Goal: Information Seeking & Learning: Learn about a topic

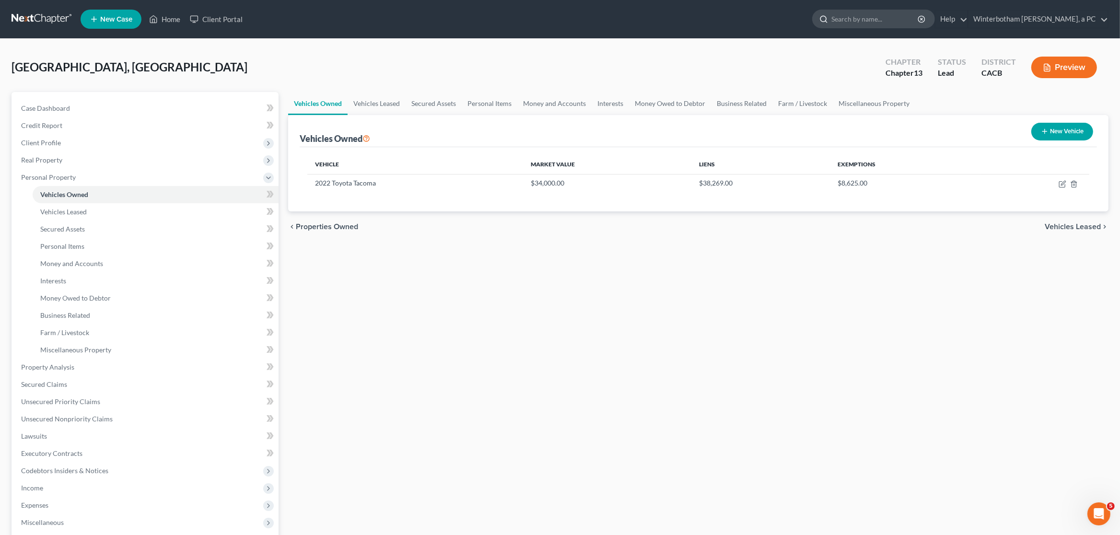
click at [863, 21] on input "search" at bounding box center [875, 19] width 88 height 18
type input "[PERSON_NAME]"
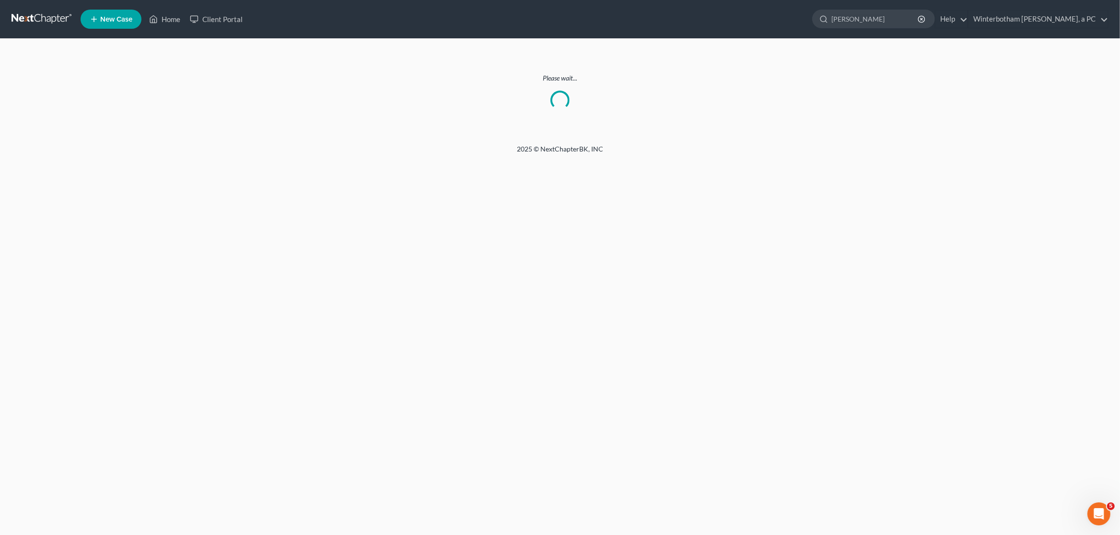
click at [33, 18] on link at bounding box center [42, 19] width 61 height 17
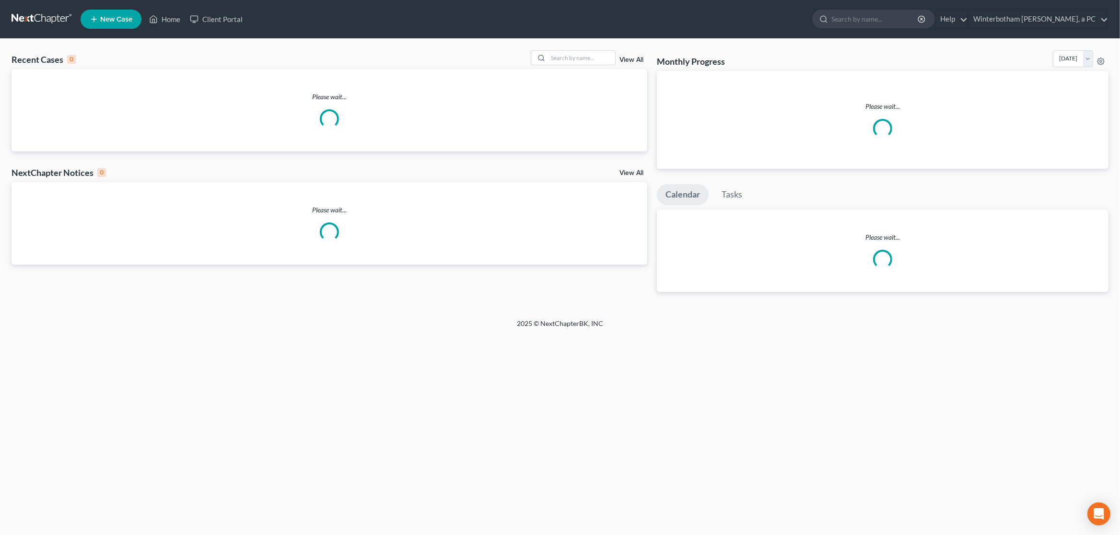
click at [871, 22] on input "search" at bounding box center [875, 19] width 88 height 18
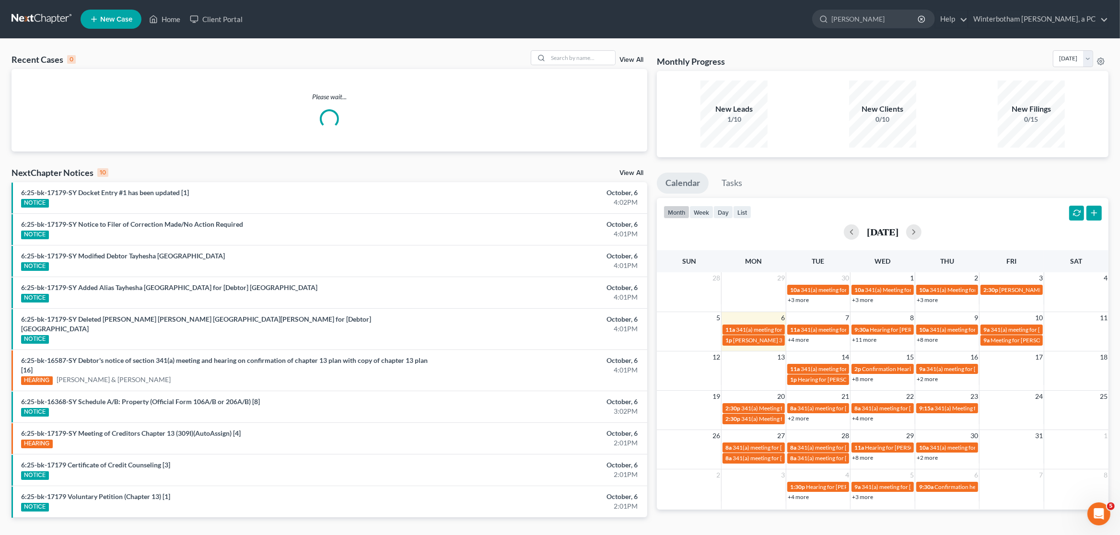
type input "[PERSON_NAME]"
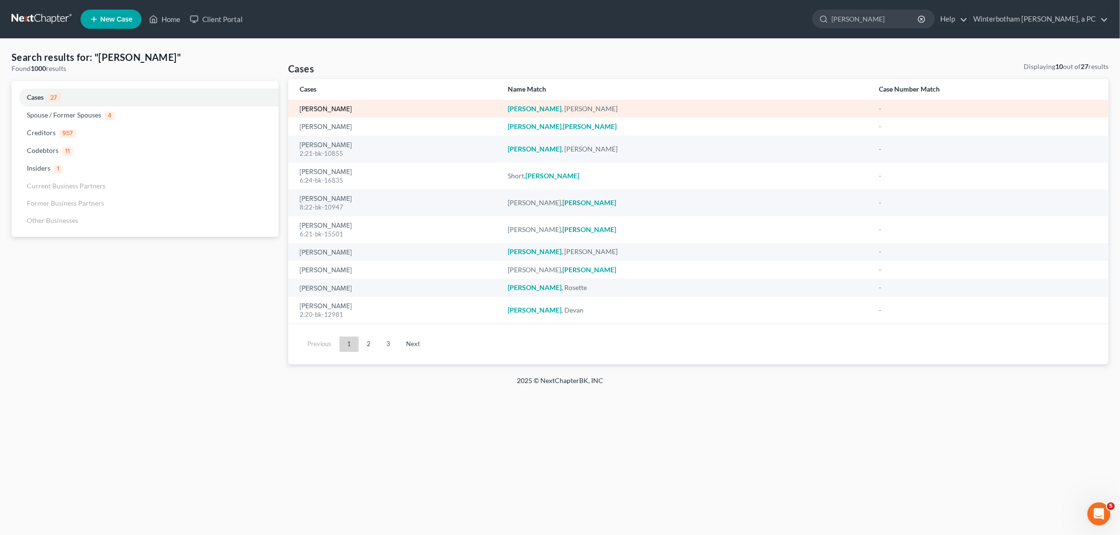
click at [319, 110] on link "[PERSON_NAME]" at bounding box center [326, 109] width 52 height 7
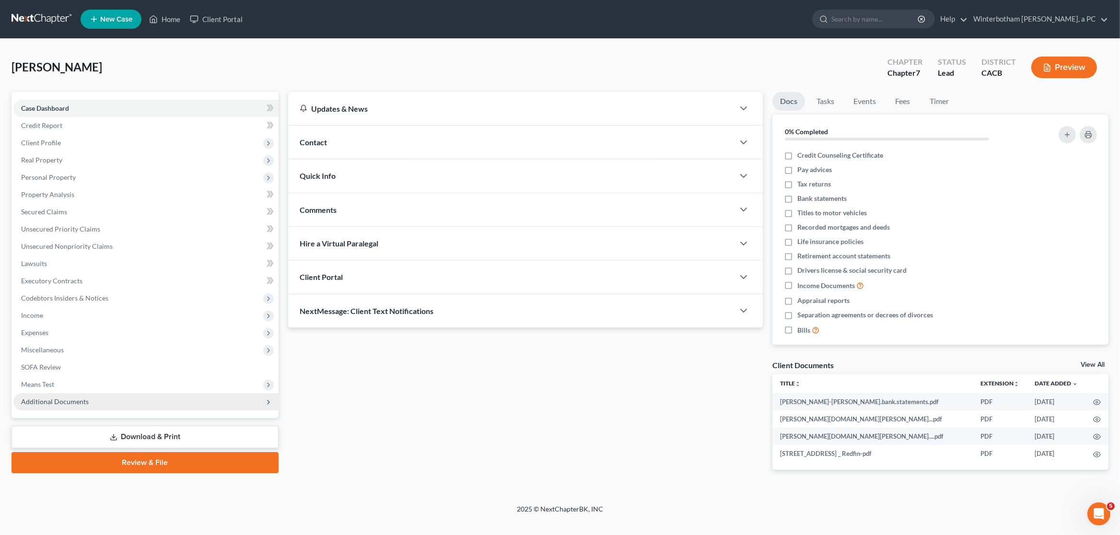
click at [84, 393] on span "Additional Documents" at bounding box center [145, 401] width 265 height 17
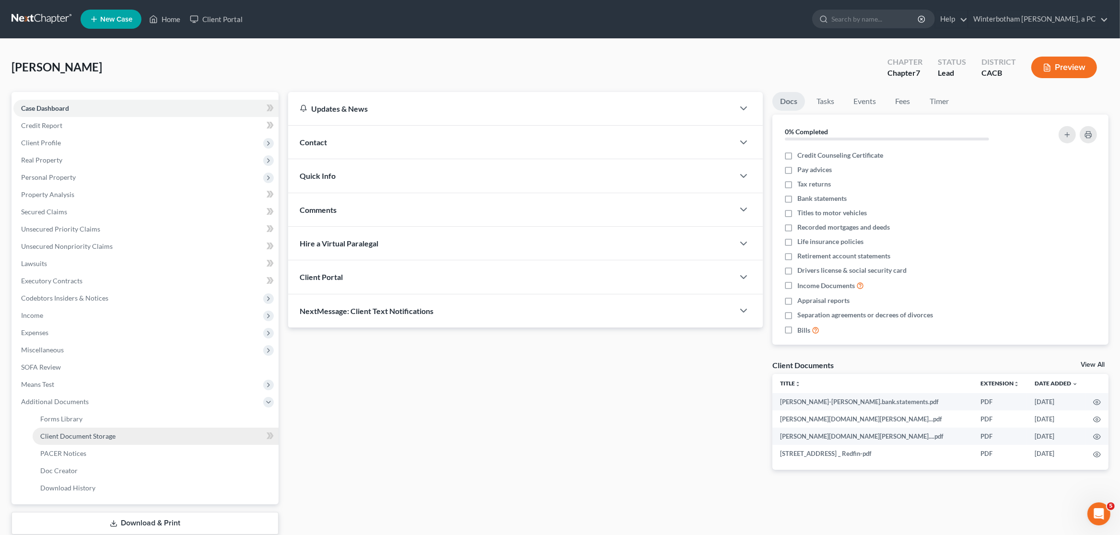
drag, startPoint x: 103, startPoint y: 436, endPoint x: 110, endPoint y: 439, distance: 7.1
click at [104, 436] on span "Client Document Storage" at bounding box center [77, 436] width 75 height 8
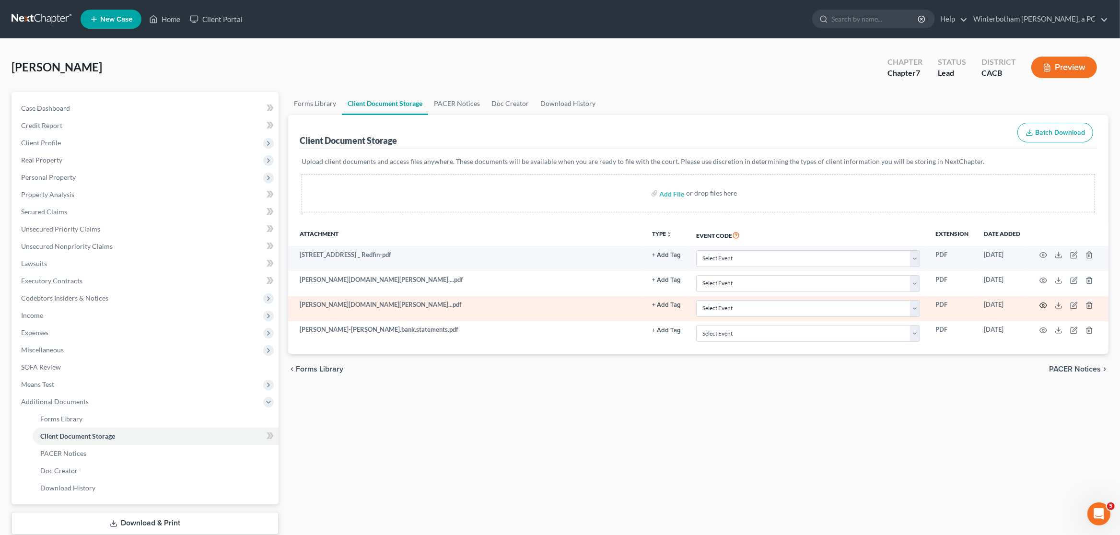
click at [1044, 306] on circle "button" at bounding box center [1043, 305] width 2 height 2
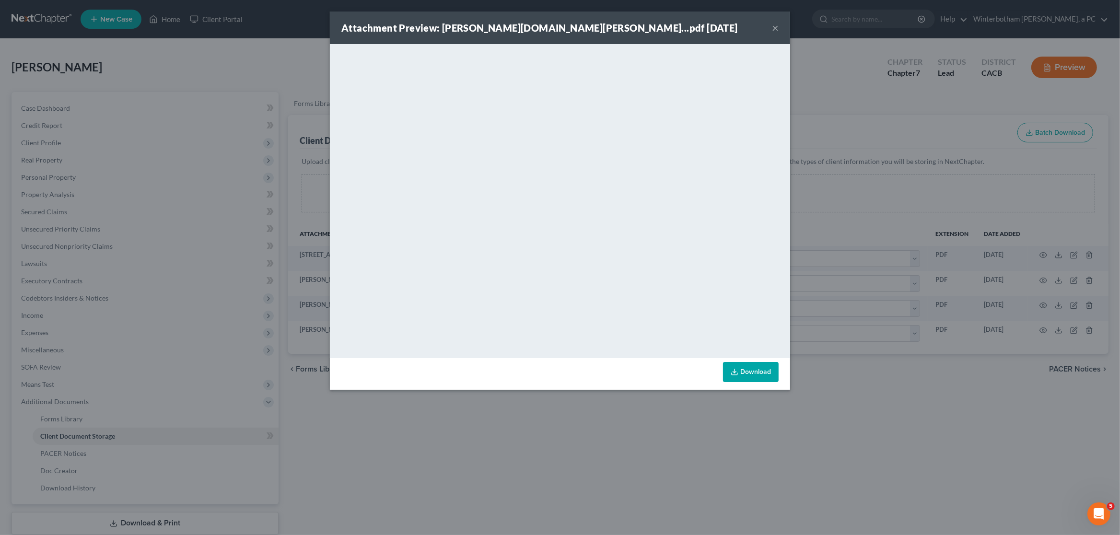
click at [489, 444] on div "Attachment Preview: [PERSON_NAME][DOMAIN_NAME][PERSON_NAME]...pdf [DATE] × <obj…" at bounding box center [560, 267] width 1120 height 535
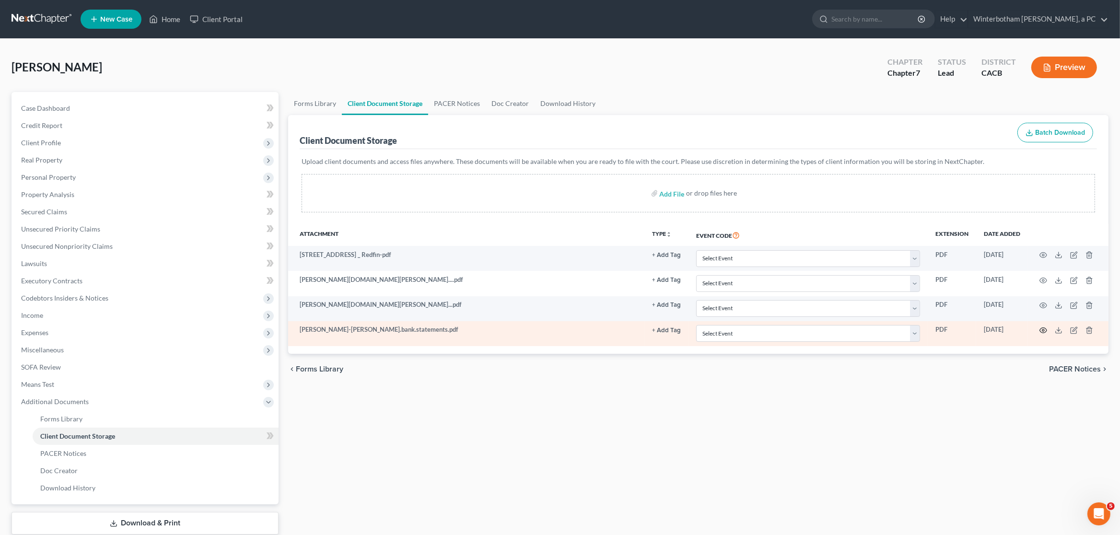
click at [1043, 330] on circle "button" at bounding box center [1043, 330] width 2 height 2
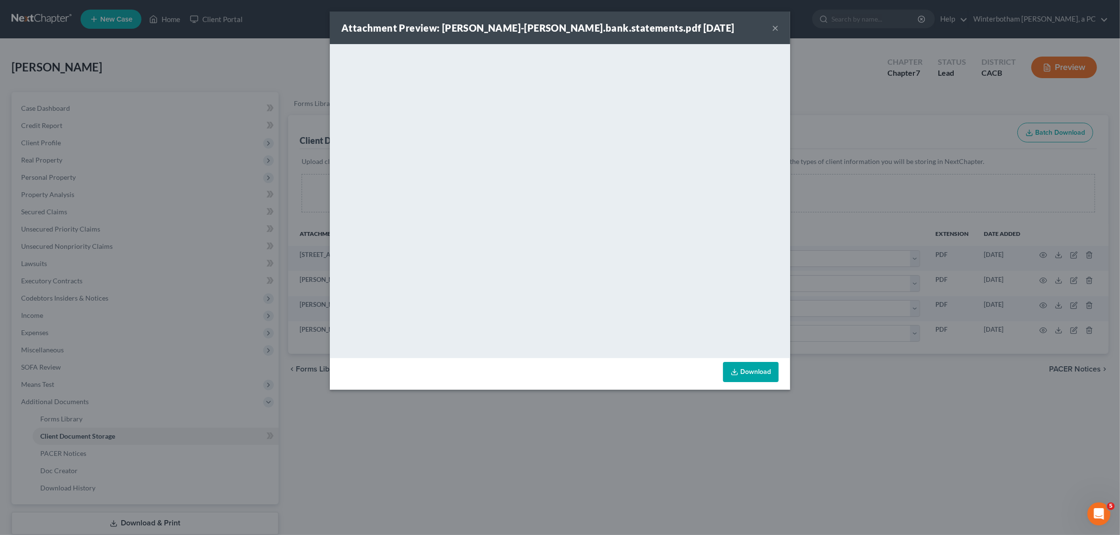
click at [462, 448] on div "Attachment Preview: [PERSON_NAME]-[PERSON_NAME].bank.statements.pdf [DATE] × <o…" at bounding box center [560, 267] width 1120 height 535
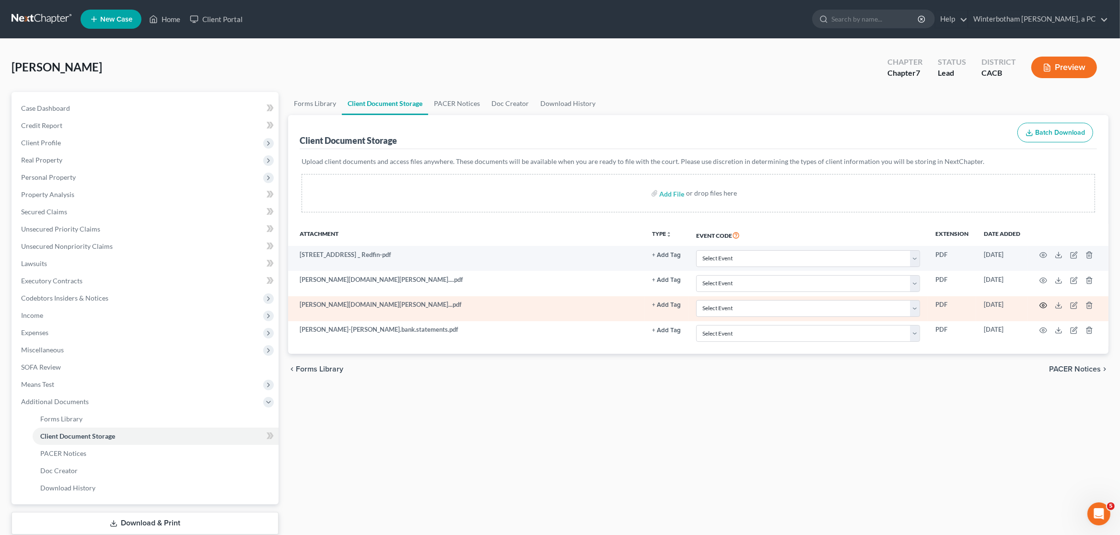
click at [1042, 306] on icon "button" at bounding box center [1043, 306] width 8 height 8
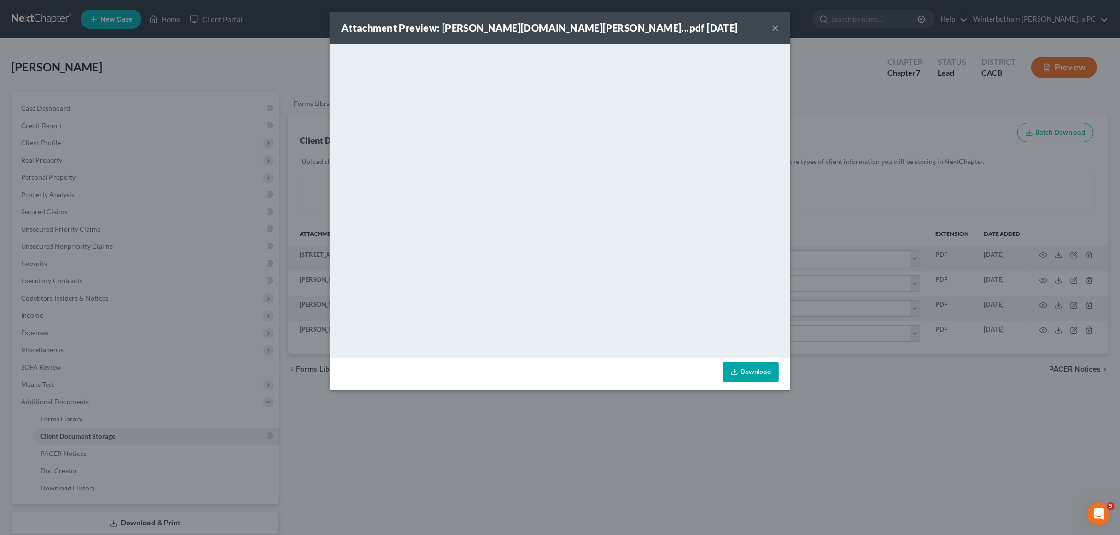
drag, startPoint x: 776, startPoint y: 28, endPoint x: 773, endPoint y: 41, distance: 13.3
click at [776, 29] on button "×" at bounding box center [775, 28] width 7 height 12
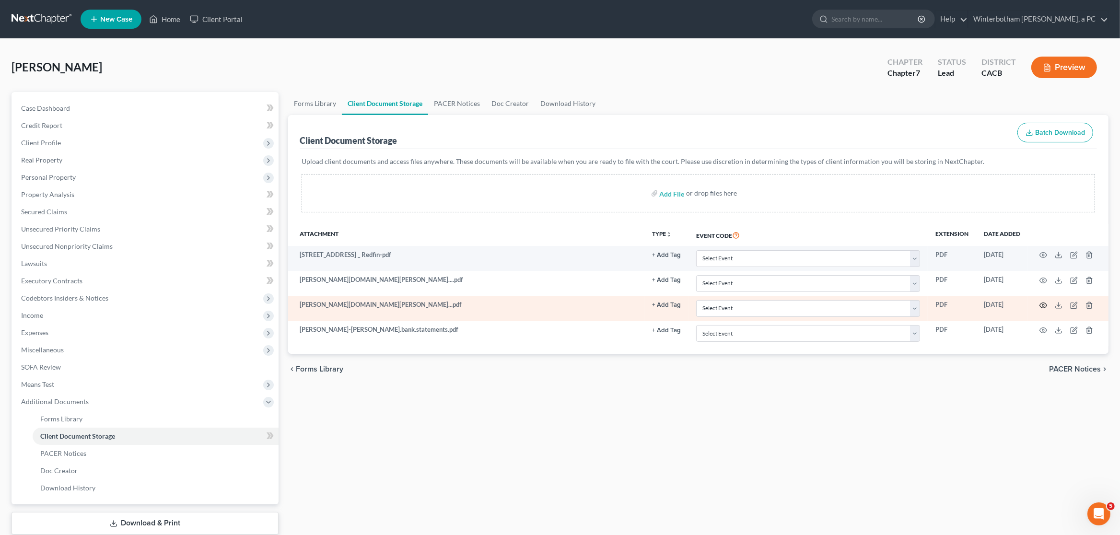
click at [1045, 303] on icon "button" at bounding box center [1043, 306] width 8 height 8
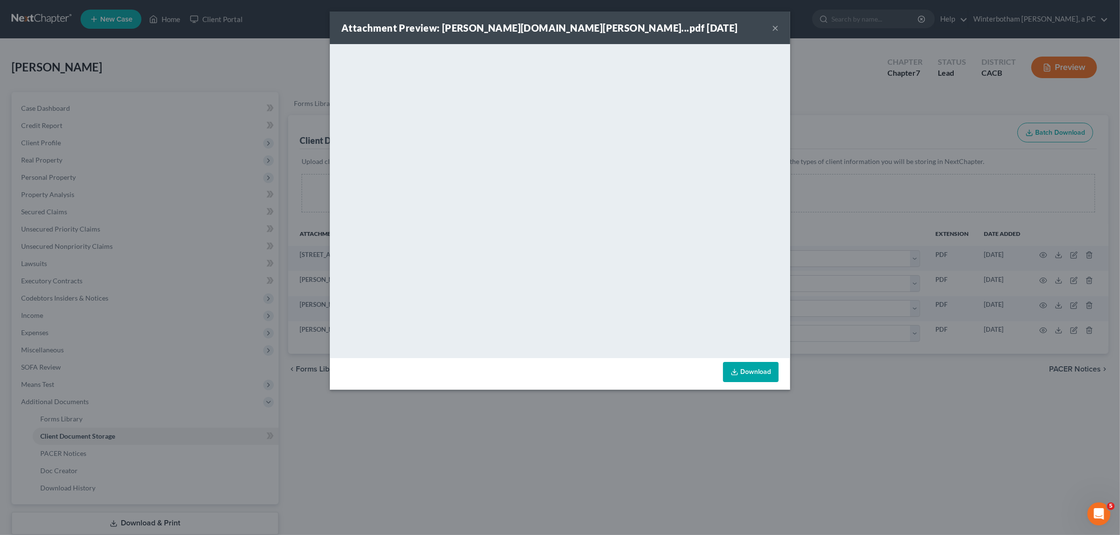
click at [288, 251] on div "Attachment Preview: [PERSON_NAME][DOMAIN_NAME][PERSON_NAME]...pdf [DATE] × <obj…" at bounding box center [560, 267] width 1120 height 535
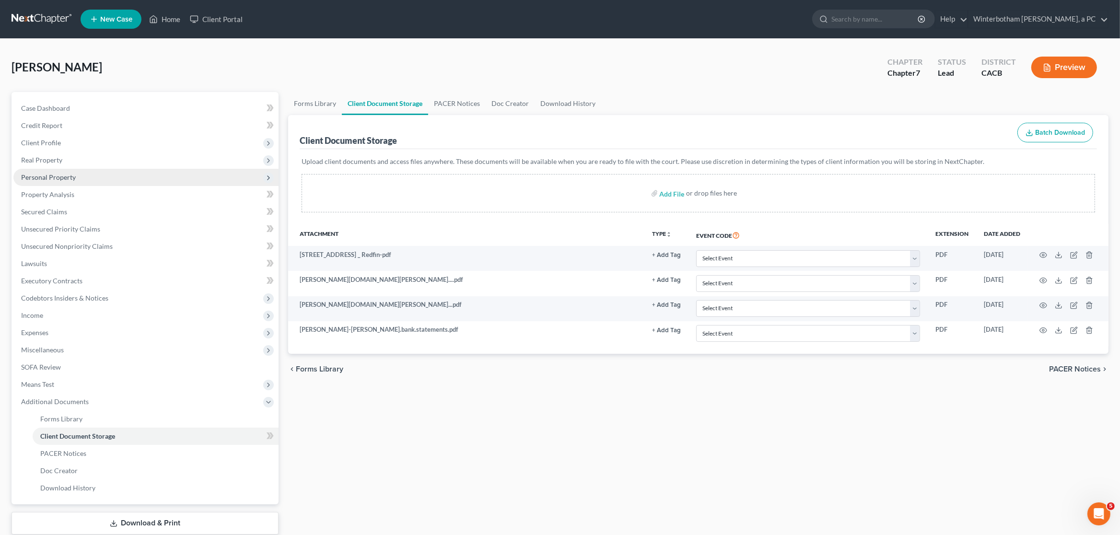
click at [52, 174] on span "Personal Property" at bounding box center [48, 177] width 55 height 8
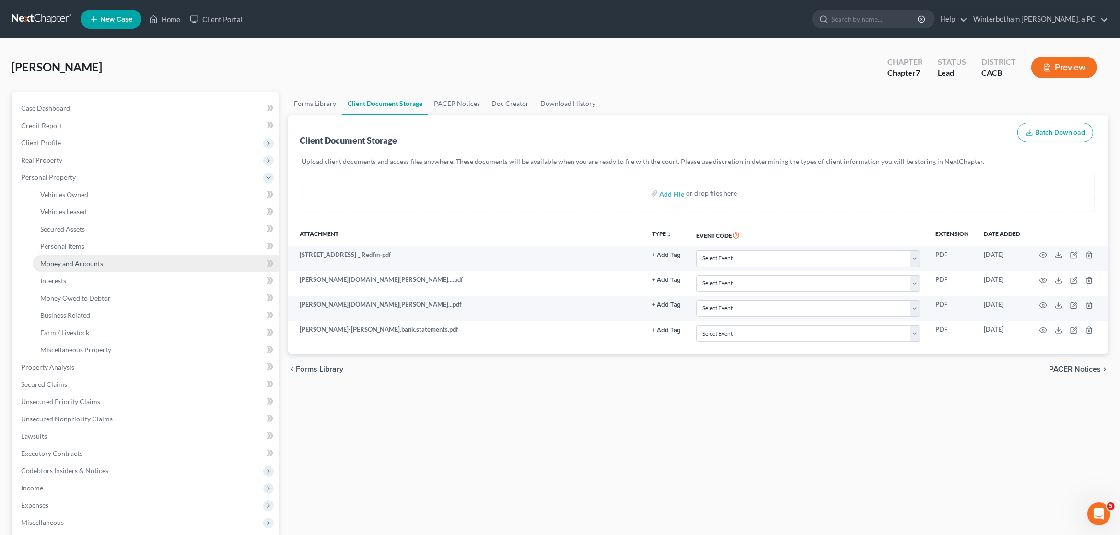
click at [88, 265] on span "Money and Accounts" at bounding box center [71, 263] width 63 height 8
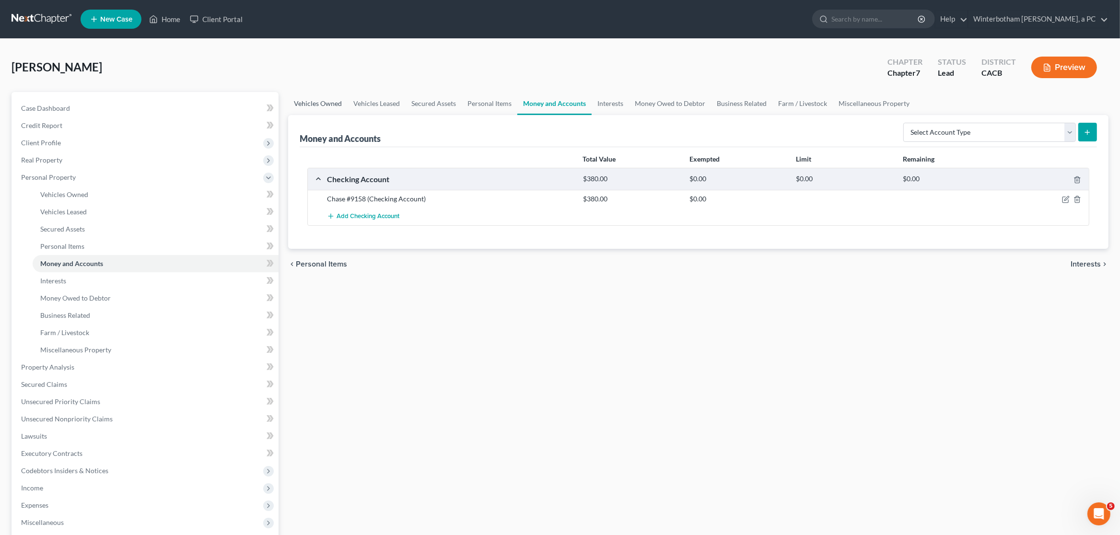
click at [330, 108] on link "Vehicles Owned" at bounding box center [317, 103] width 59 height 23
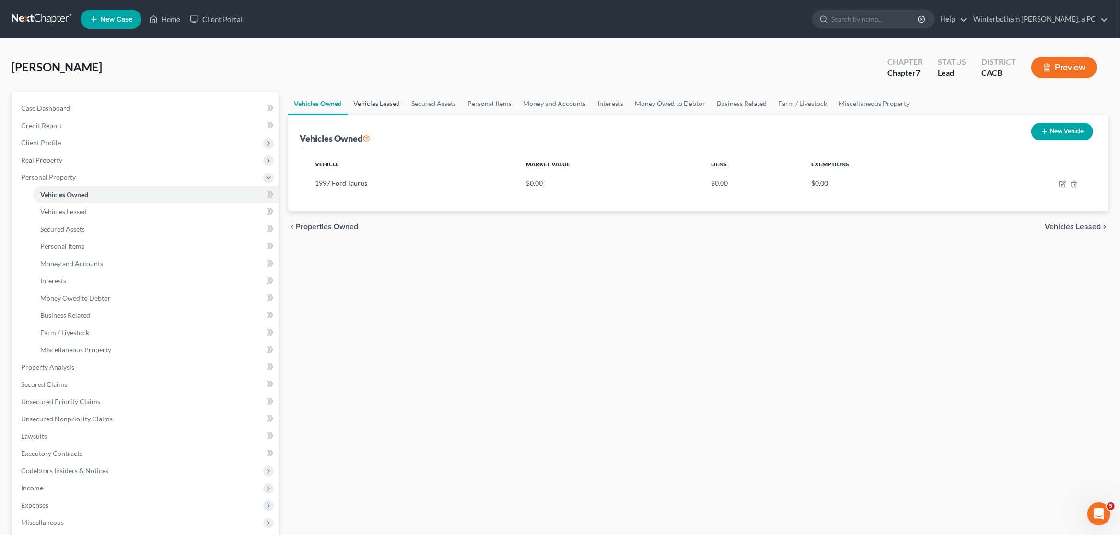
click at [362, 107] on link "Vehicles Leased" at bounding box center [377, 103] width 58 height 23
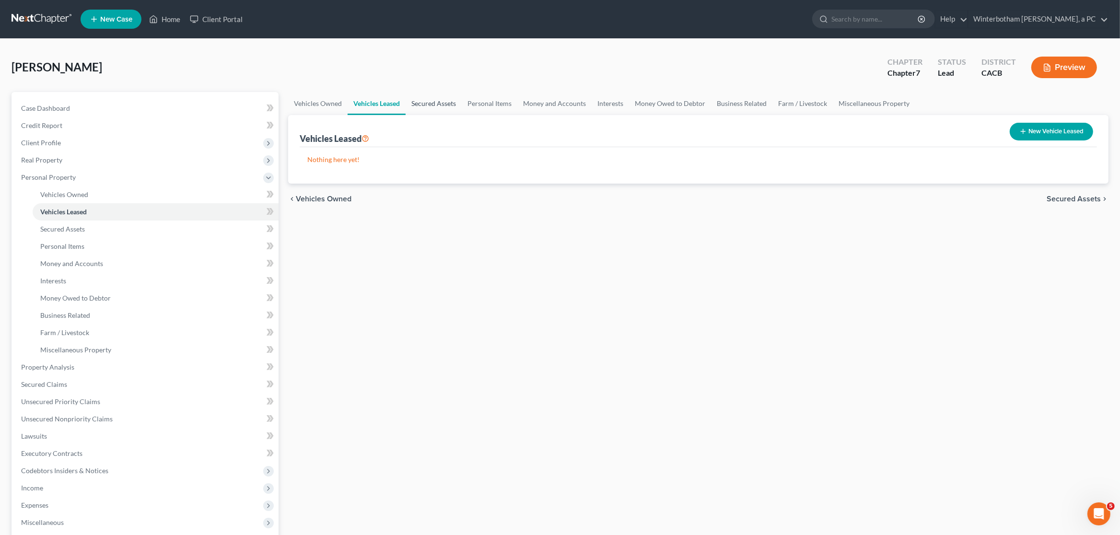
click at [443, 101] on link "Secured Assets" at bounding box center [434, 103] width 56 height 23
click at [471, 101] on link "Personal Items" at bounding box center [490, 103] width 56 height 23
